Goal: Navigation & Orientation: Find specific page/section

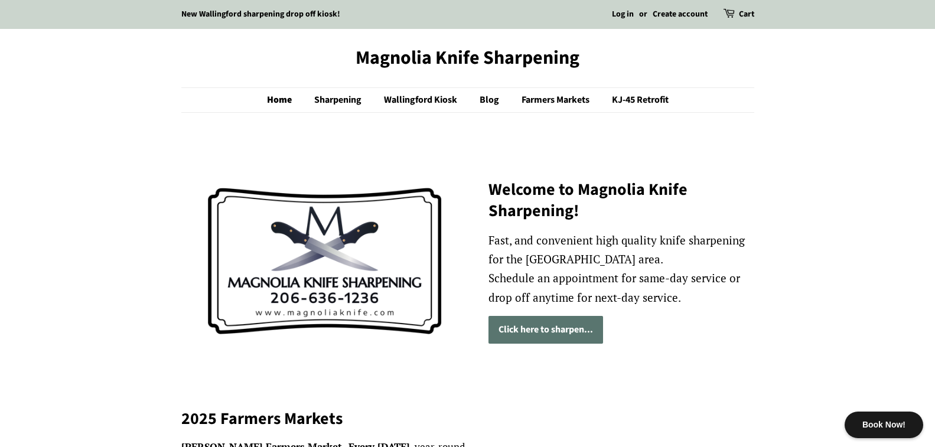
click at [555, 334] on link "Click here to sharpen..." at bounding box center [546, 330] width 115 height 28
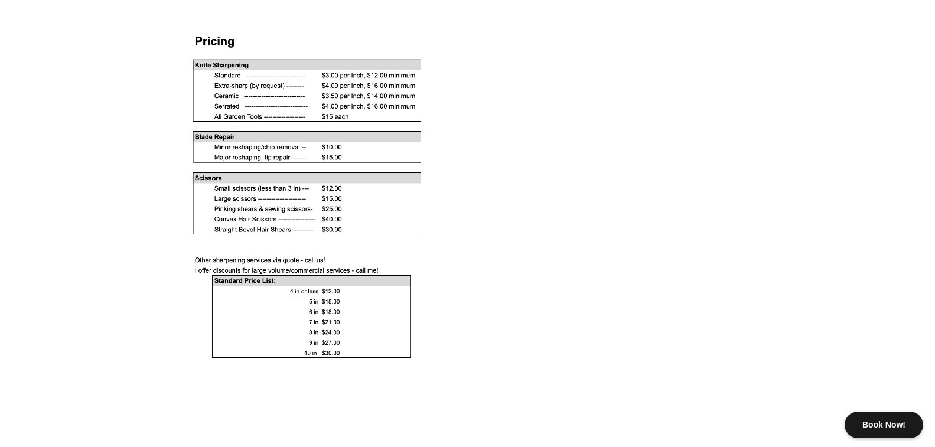
scroll to position [1083, 0]
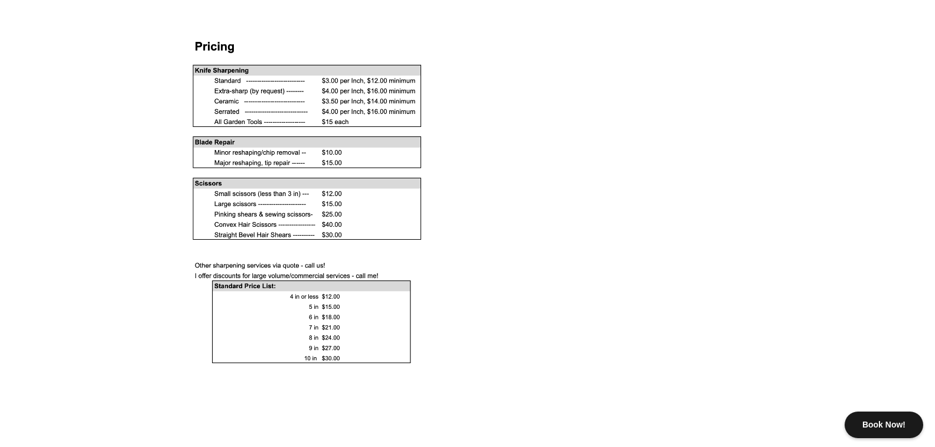
click at [531, 281] on div at bounding box center [467, 204] width 573 height 332
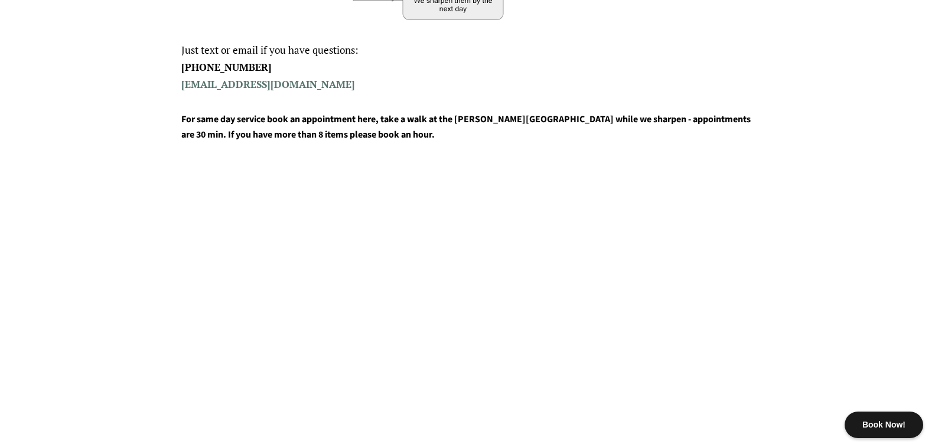
scroll to position [532, 0]
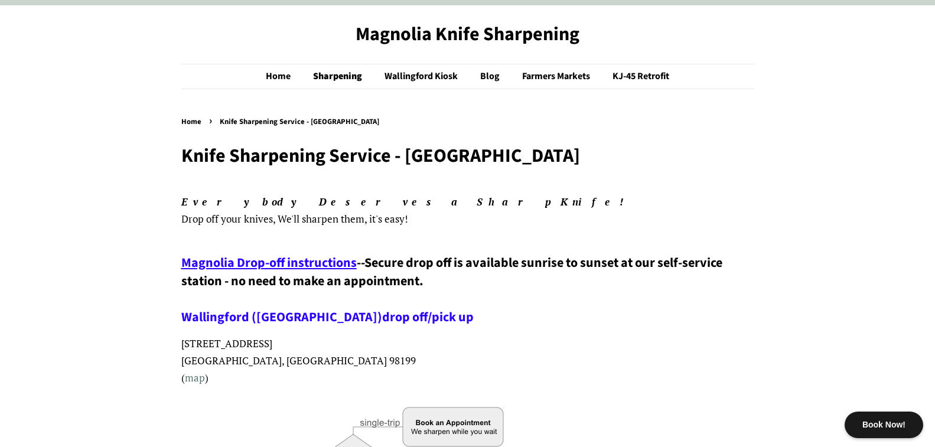
scroll to position [0, 0]
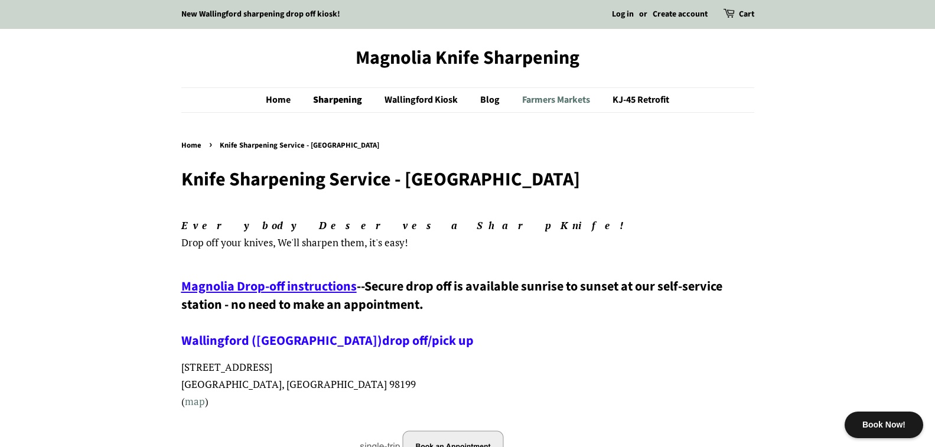
click at [544, 106] on link "Farmers Markets" at bounding box center [557, 100] width 89 height 24
